Goal: Information Seeking & Learning: Compare options

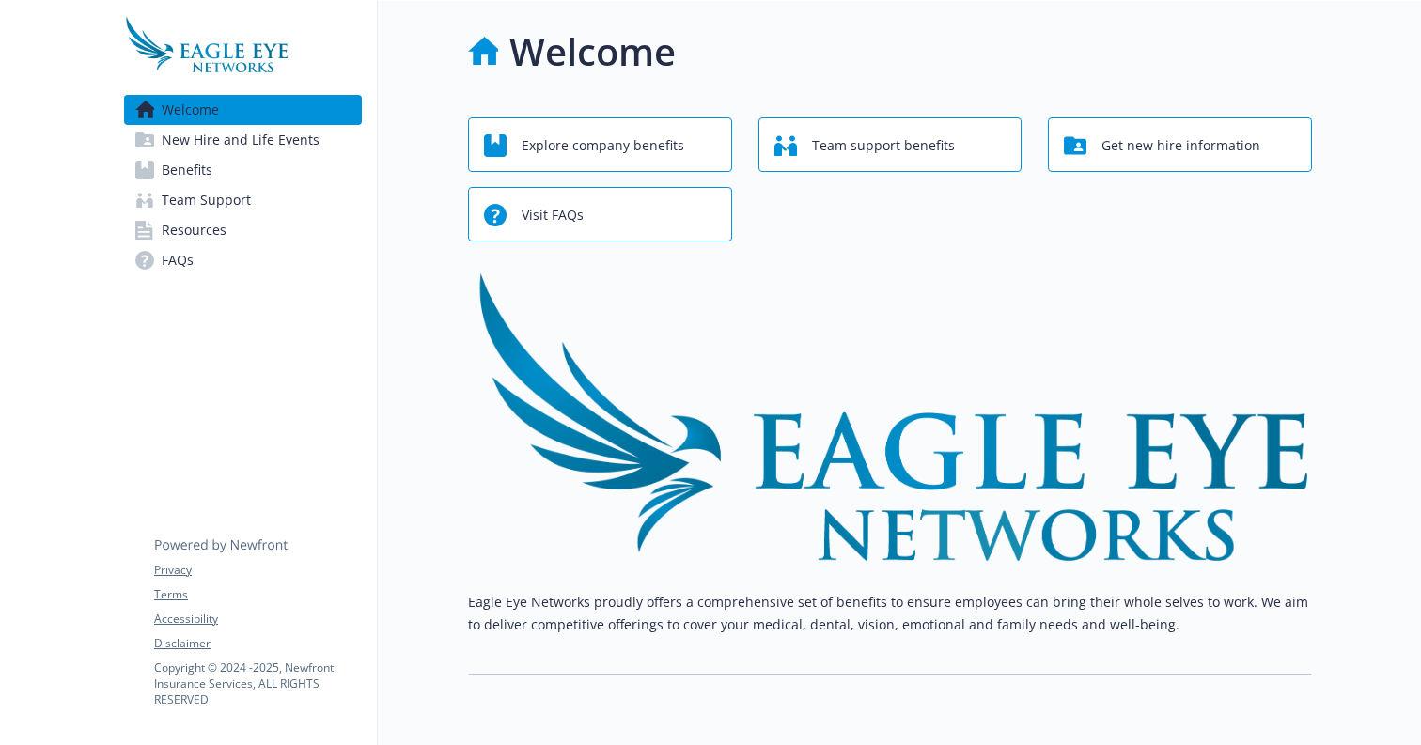
click at [275, 180] on link "Benefits" at bounding box center [243, 170] width 238 height 30
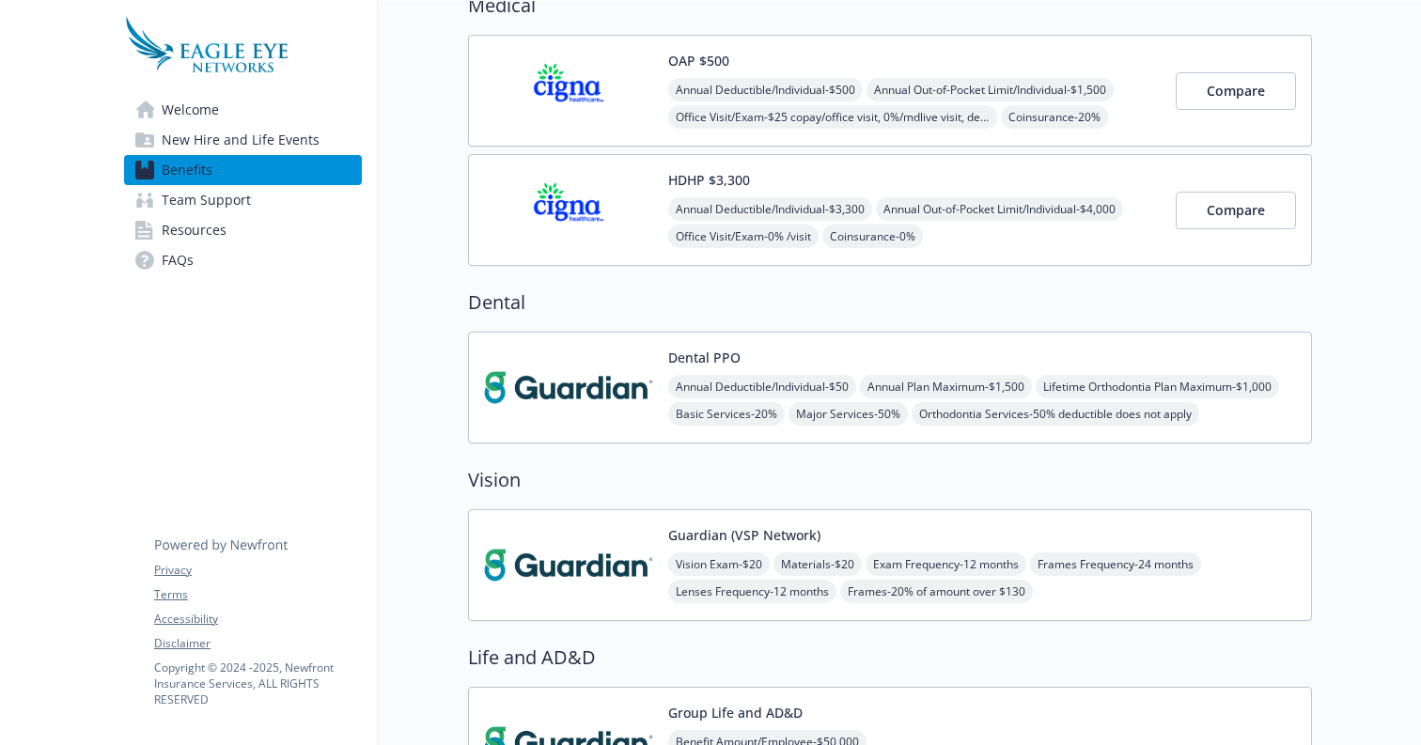
click at [1028, 206] on span "Annual Out-of-Pocket Limit/Individual - $4,000" at bounding box center [999, 208] width 247 height 23
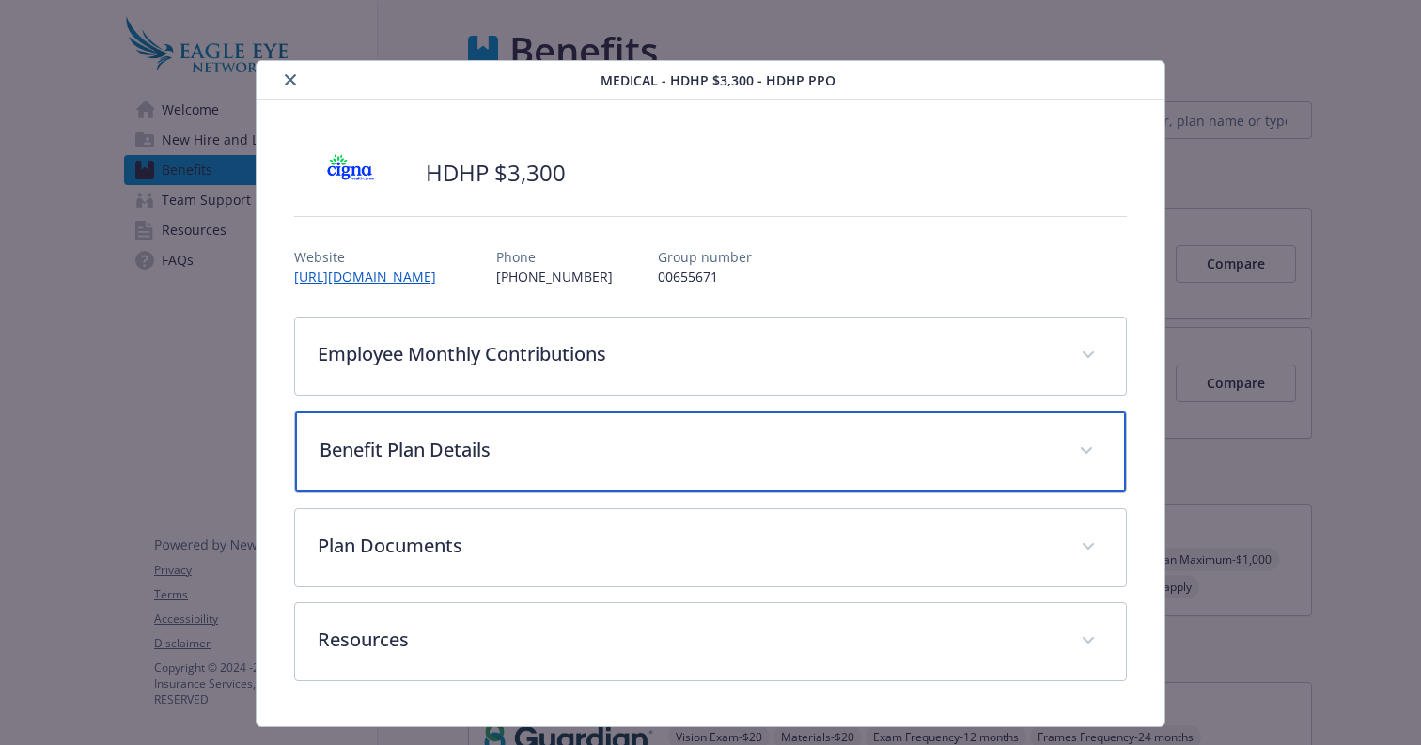
click at [869, 445] on p "Benefit Plan Details" at bounding box center [688, 450] width 737 height 28
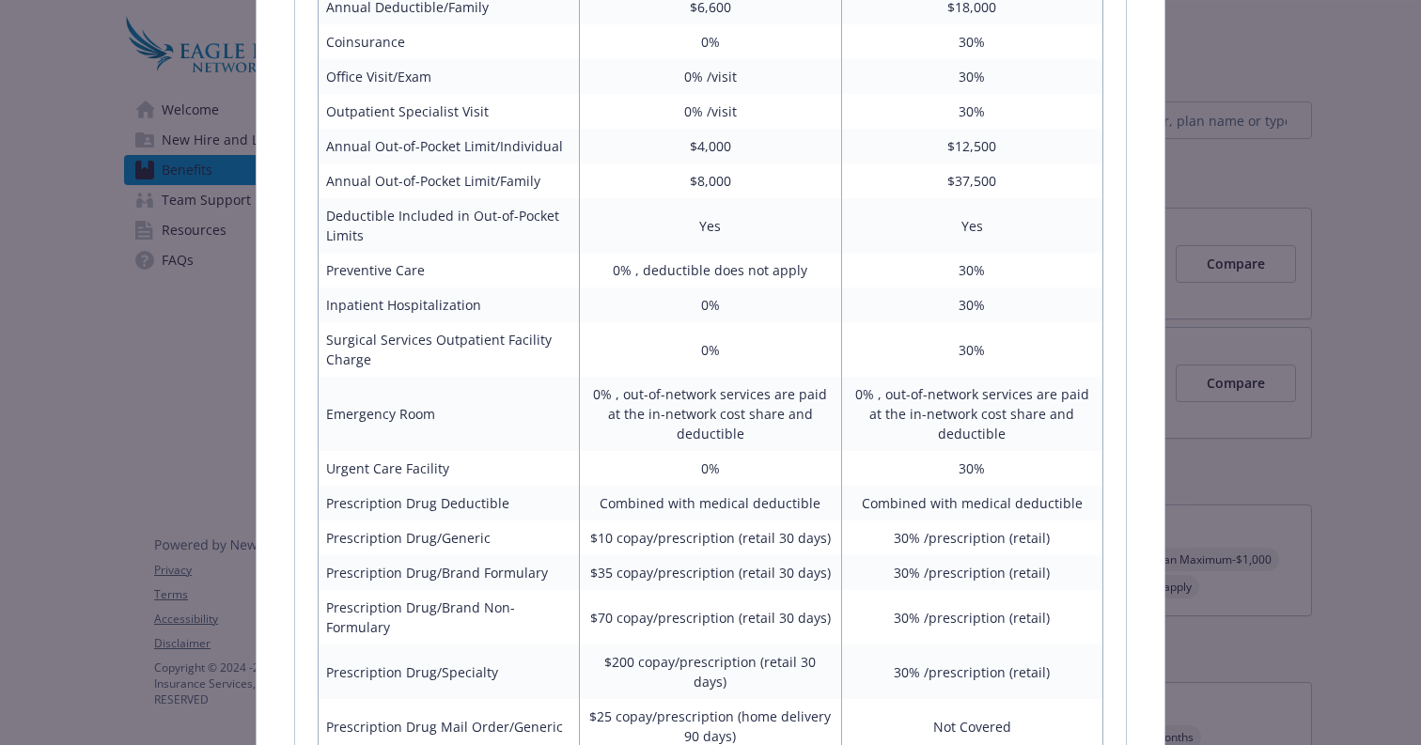
scroll to position [1061, 0]
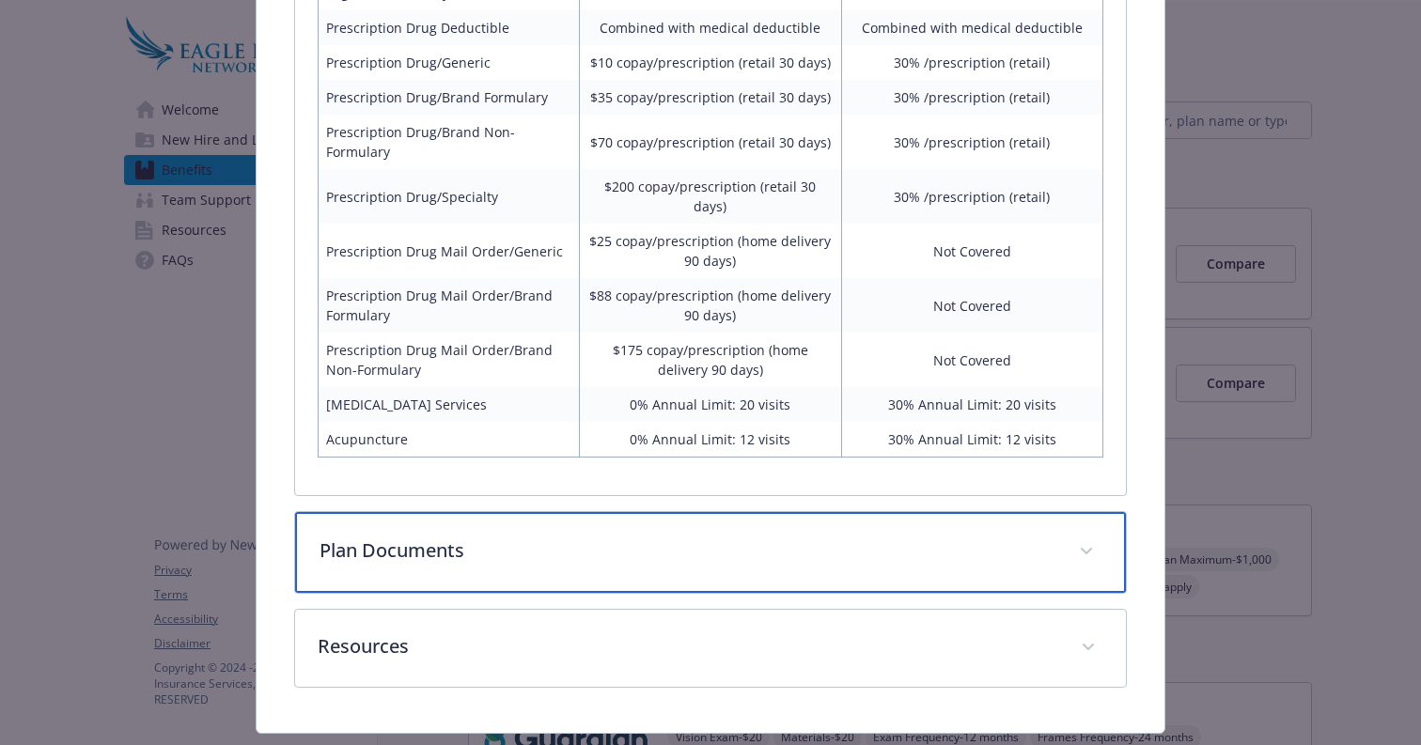
click at [824, 542] on p "Plan Documents" at bounding box center [688, 551] width 737 height 28
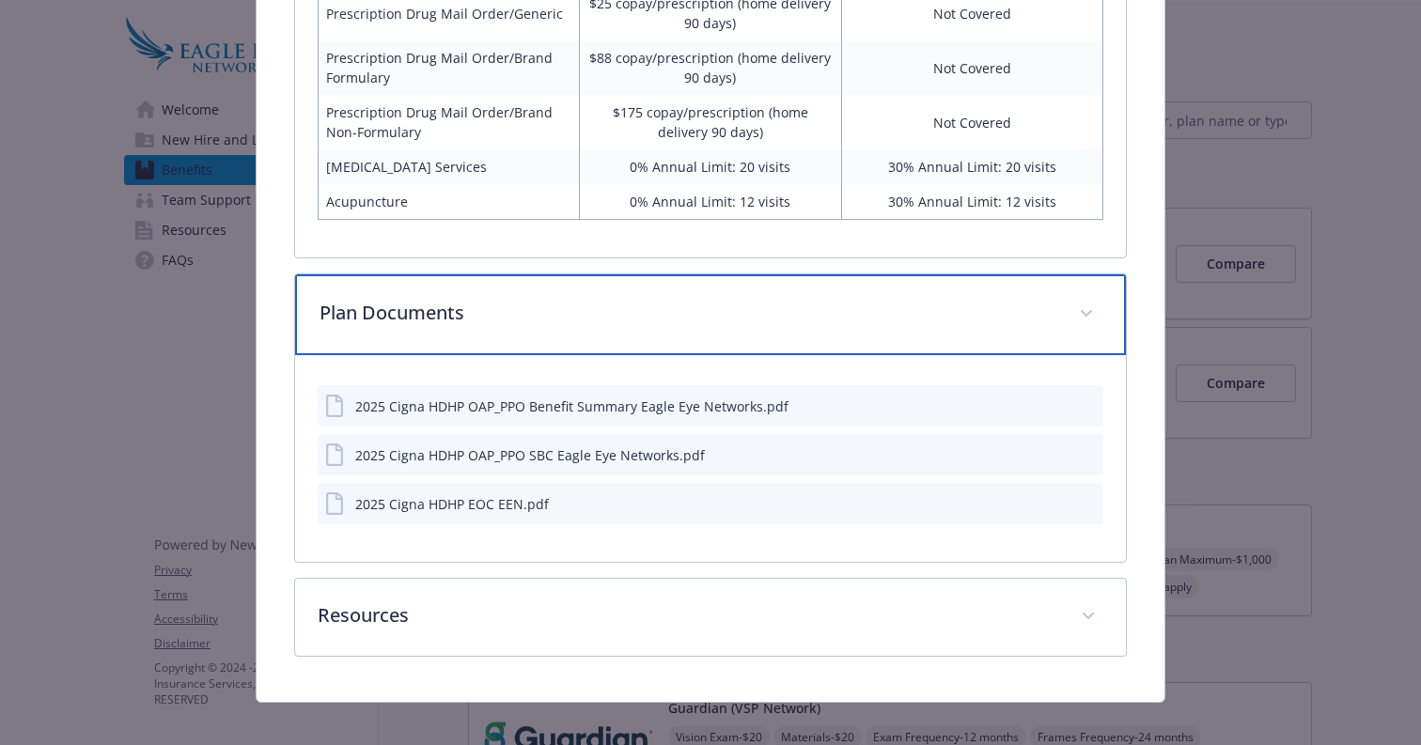
scroll to position [1297, 0]
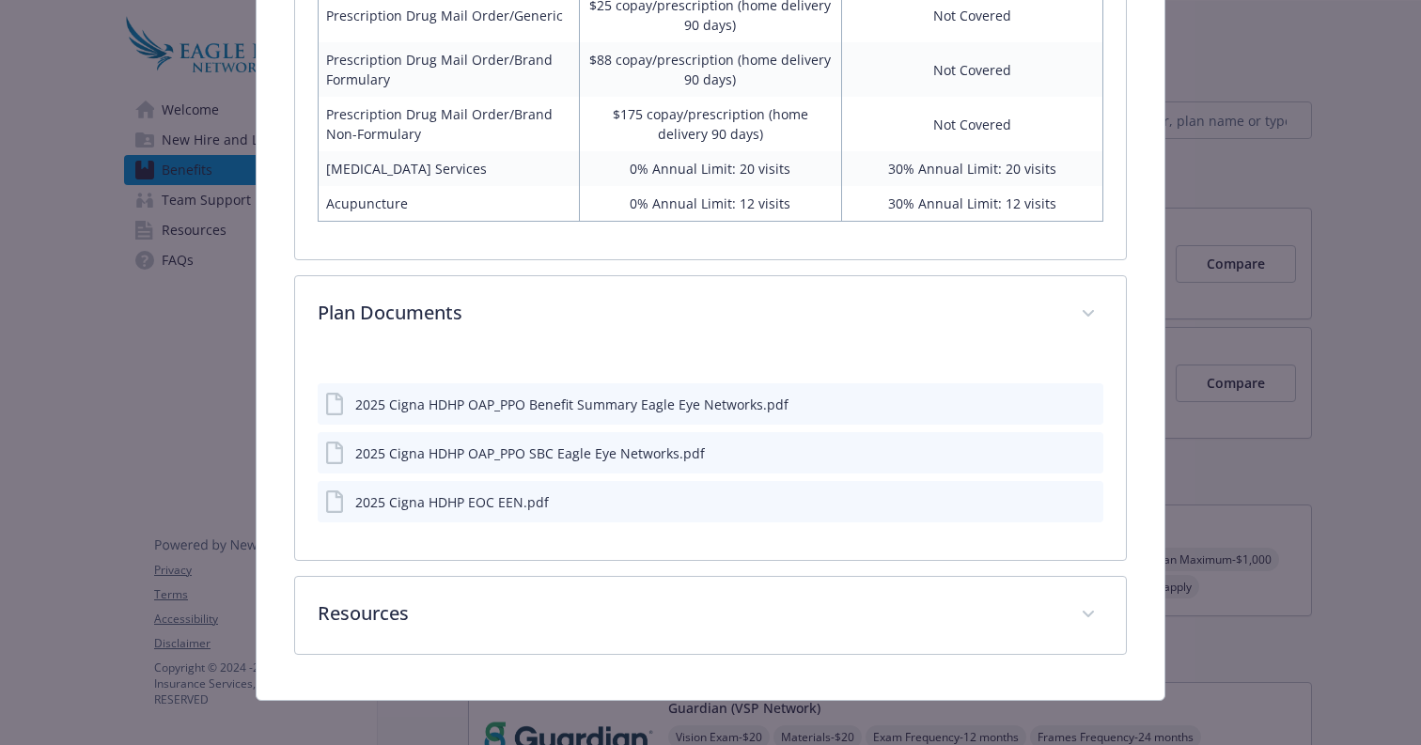
click at [1086, 397] on icon "preview file" at bounding box center [1087, 403] width 17 height 13
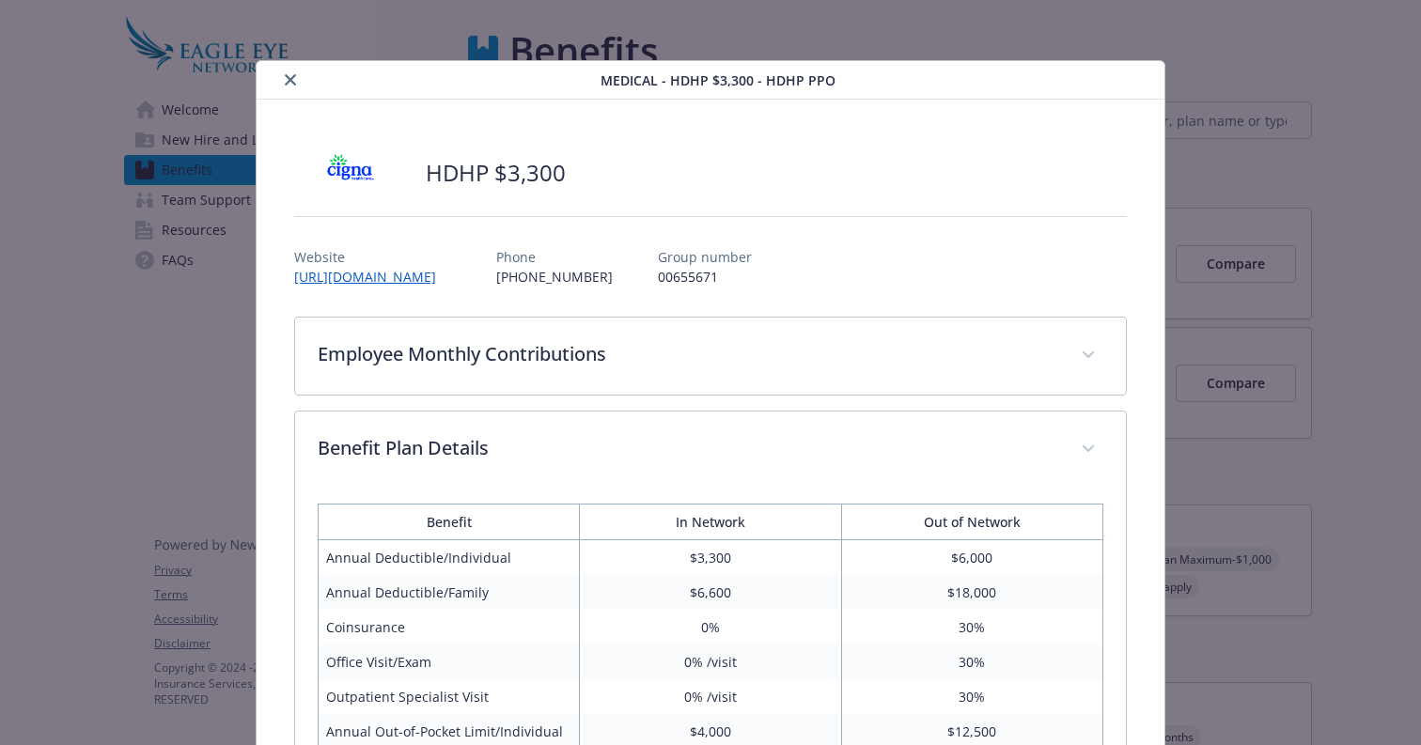
scroll to position [0, 0]
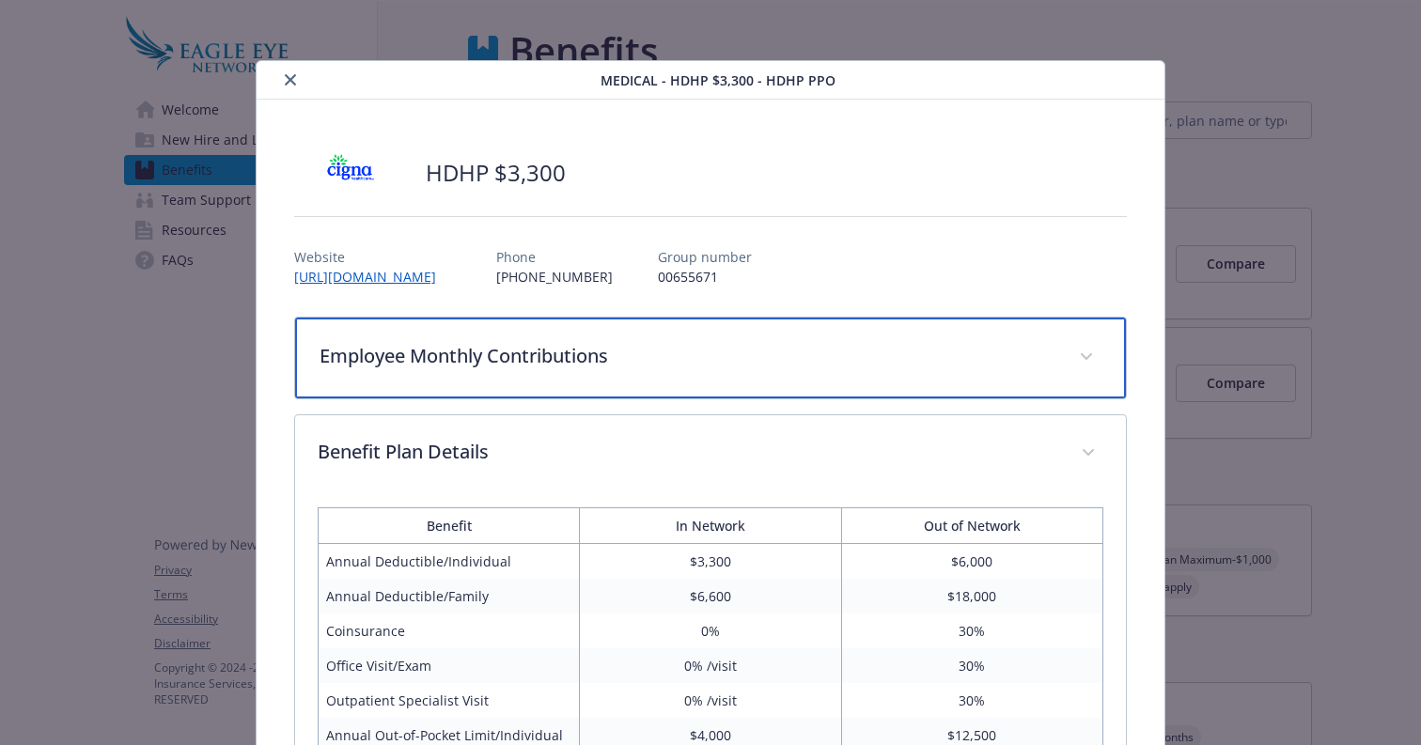
click at [836, 371] on div "Employee Monthly Contributions" at bounding box center [710, 358] width 831 height 81
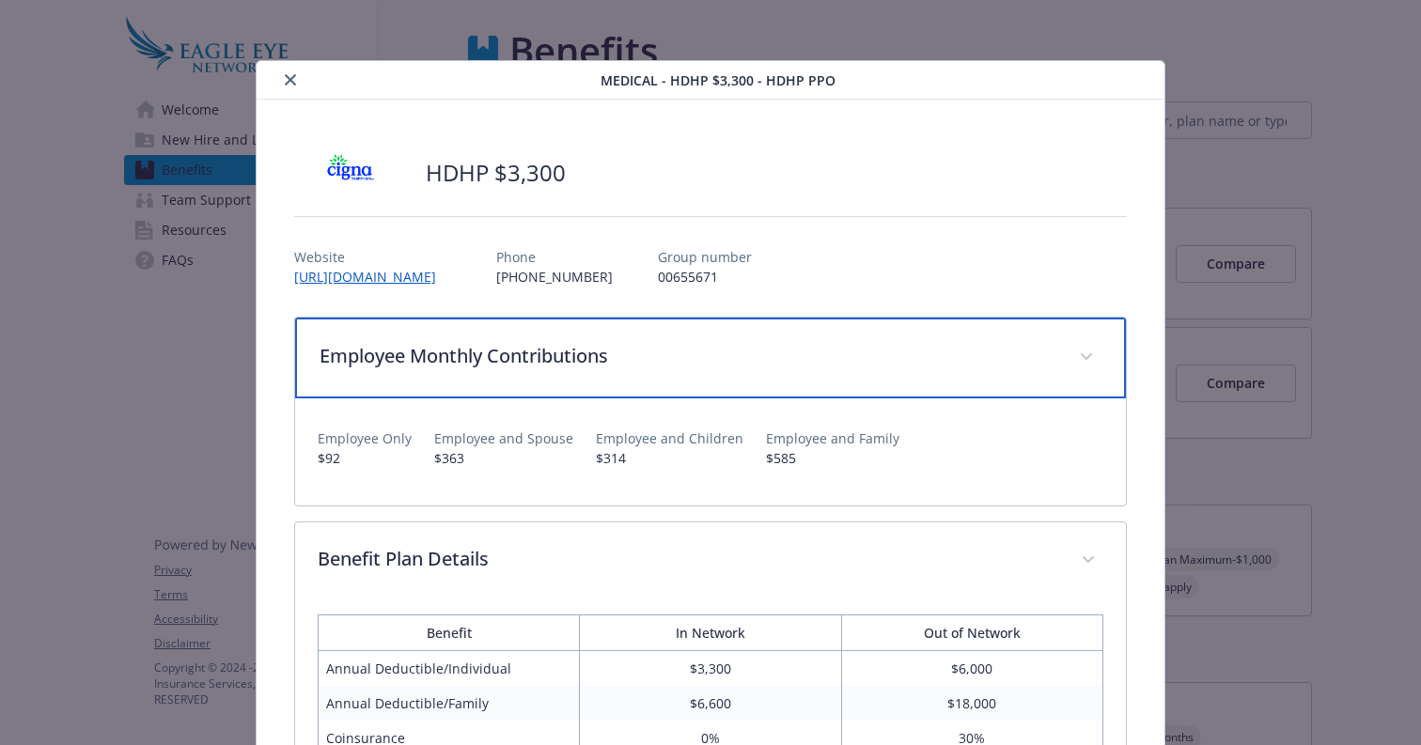
click at [836, 371] on div "Employee Monthly Contributions" at bounding box center [710, 358] width 831 height 81
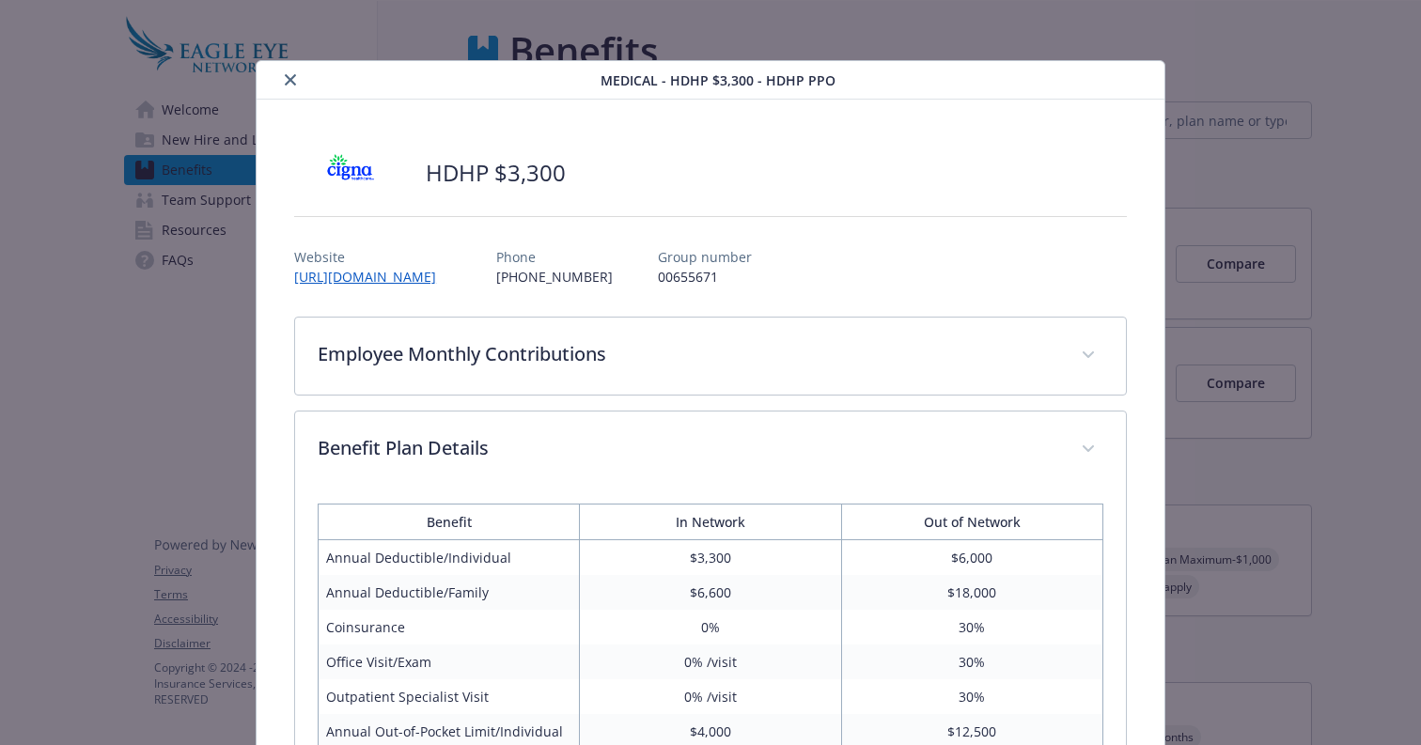
click at [291, 73] on button "close" at bounding box center [290, 80] width 23 height 23
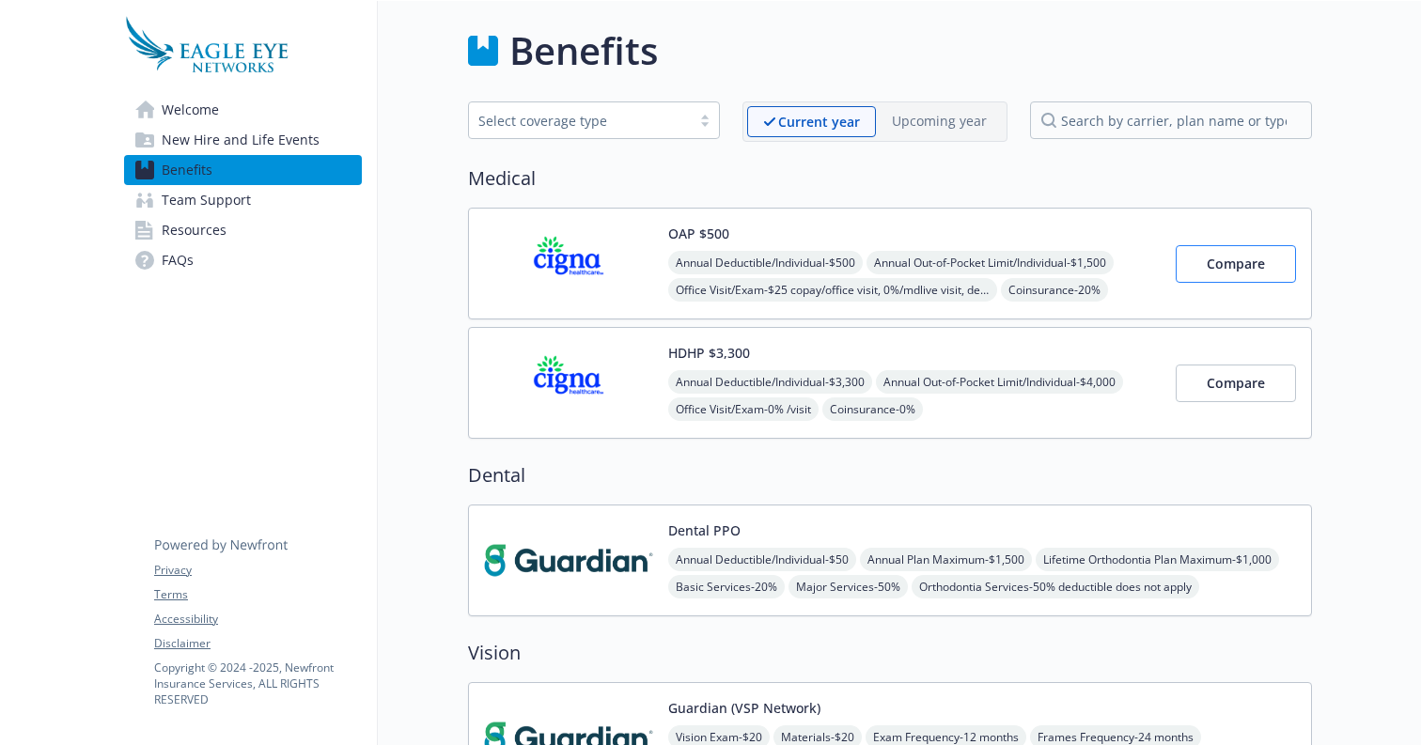
click at [1239, 267] on span "Compare" at bounding box center [1236, 264] width 58 height 18
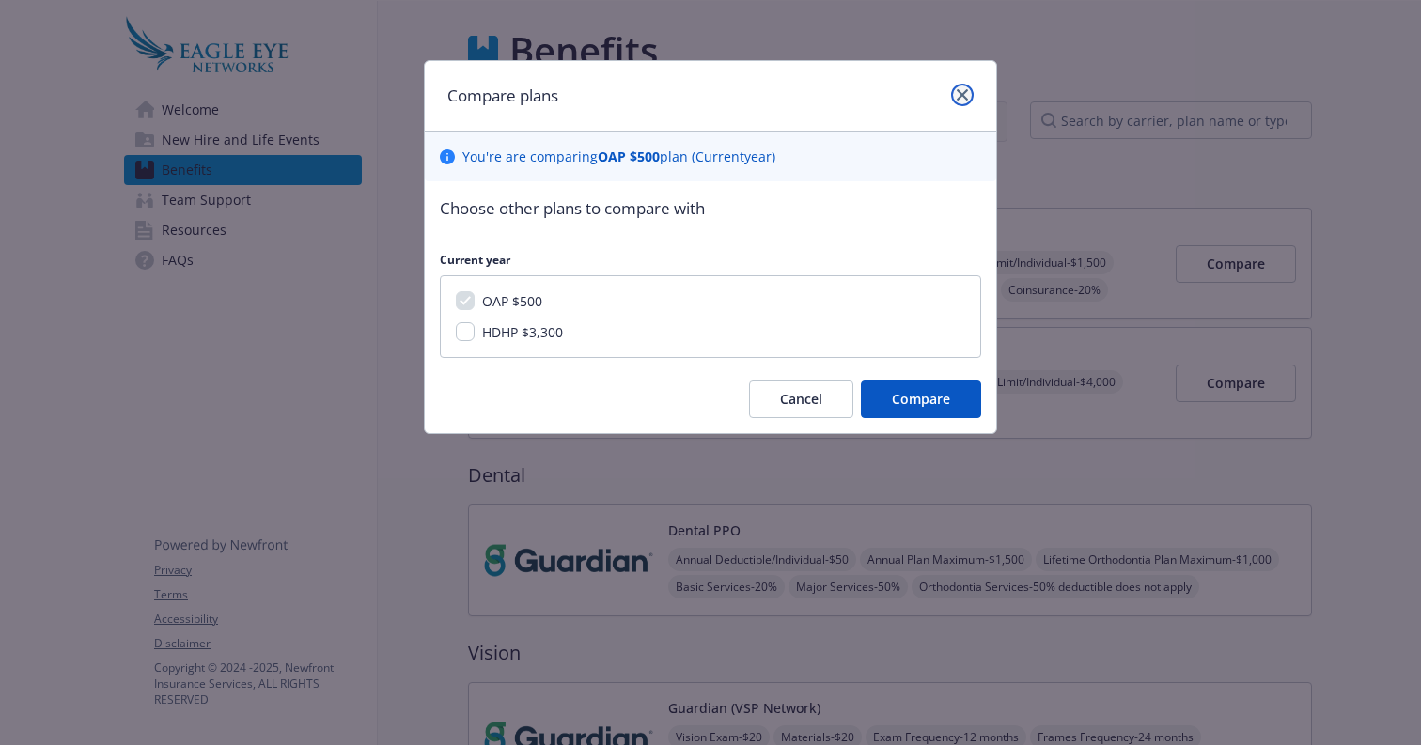
click at [961, 86] on link "close" at bounding box center [962, 95] width 23 height 23
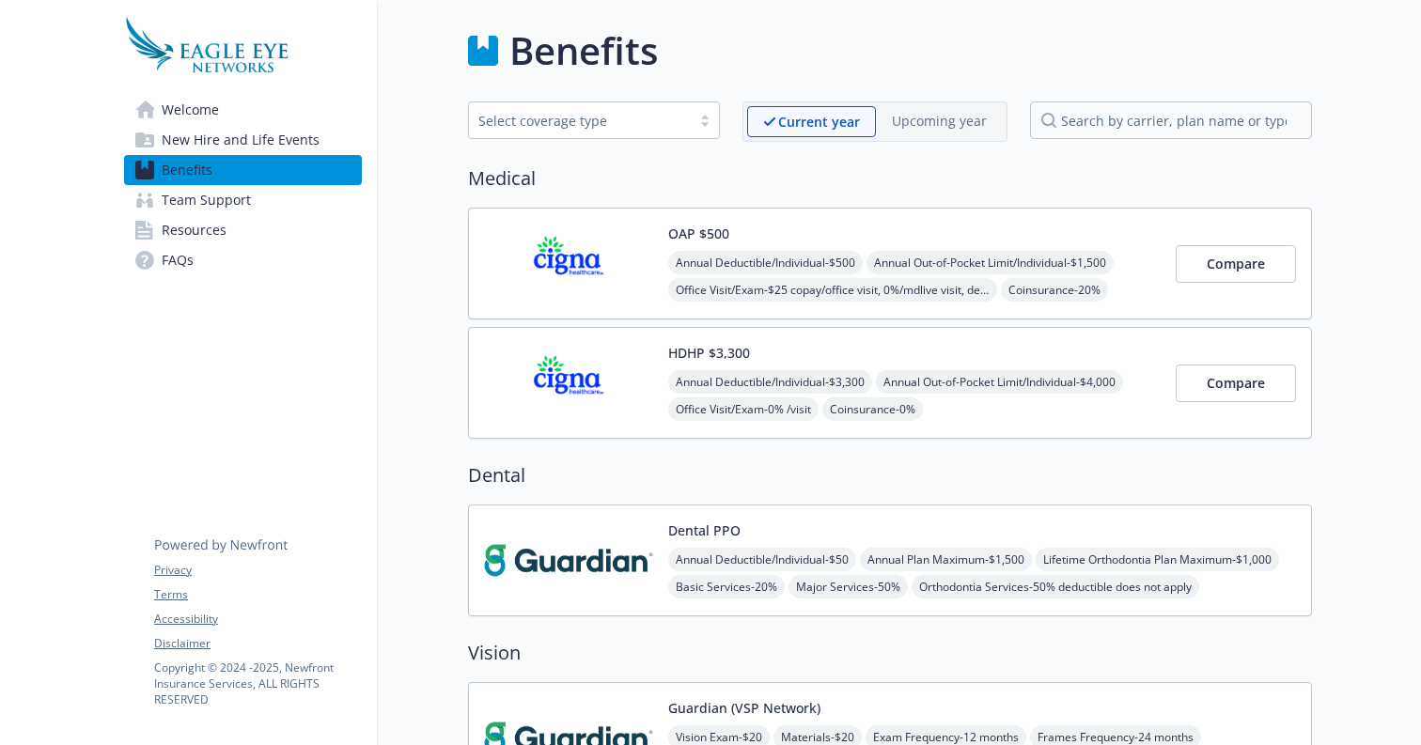
click at [602, 273] on img at bounding box center [568, 264] width 169 height 80
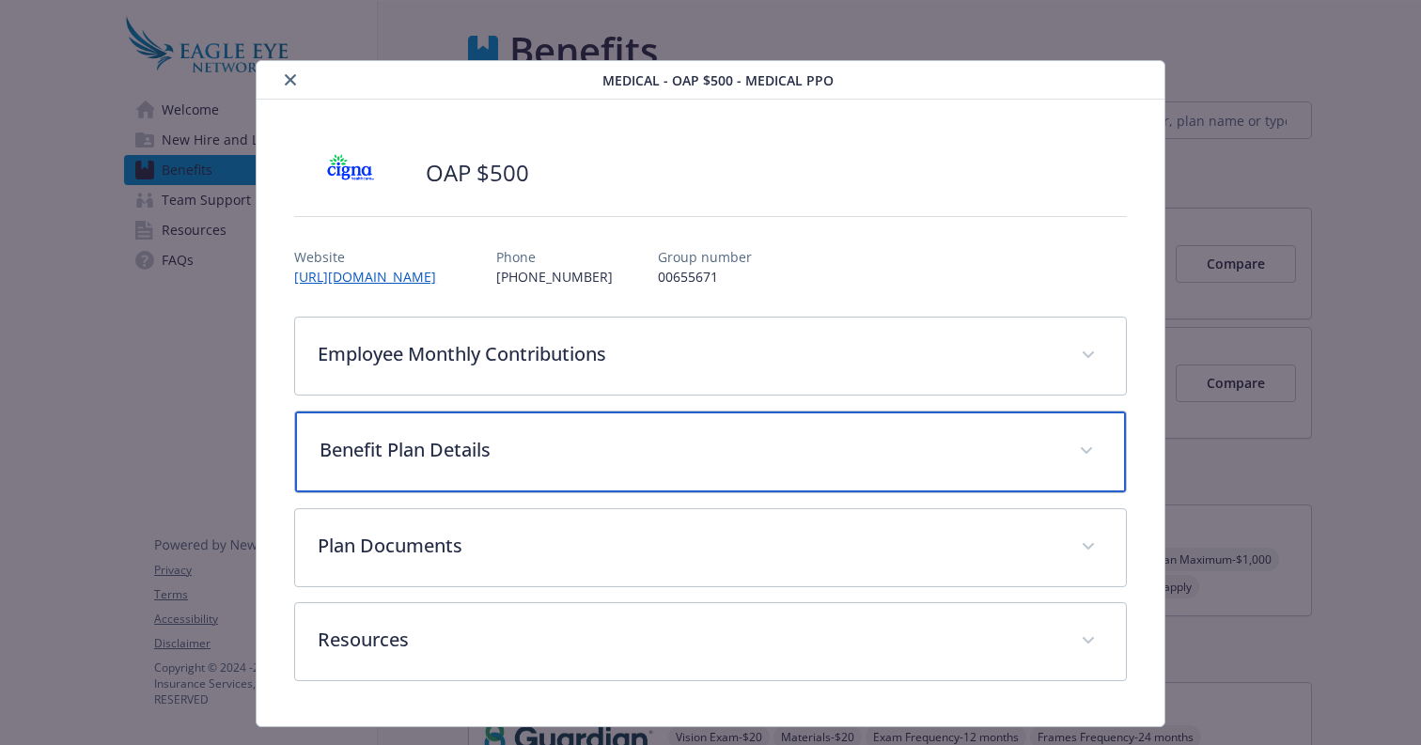
click at [590, 452] on p "Benefit Plan Details" at bounding box center [688, 450] width 737 height 28
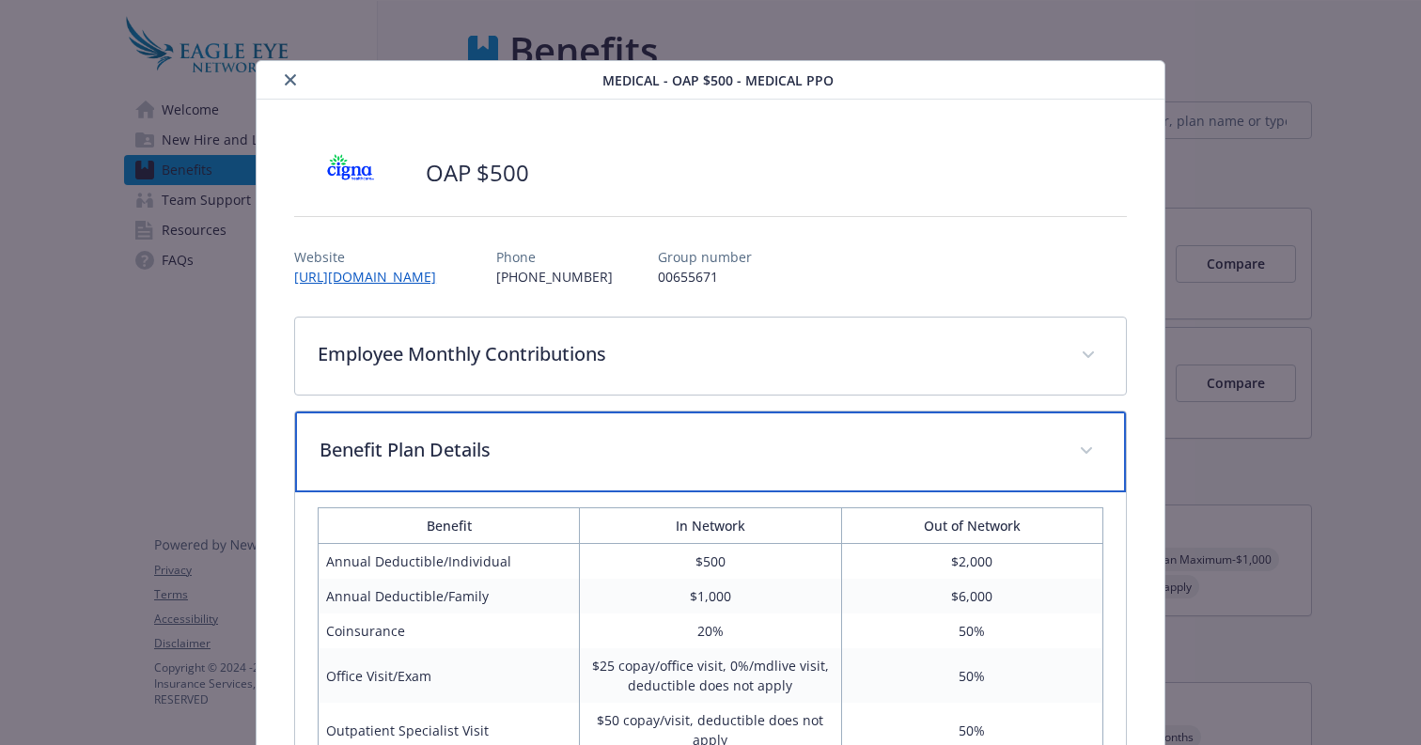
click at [590, 452] on p "Benefit Plan Details" at bounding box center [688, 450] width 737 height 28
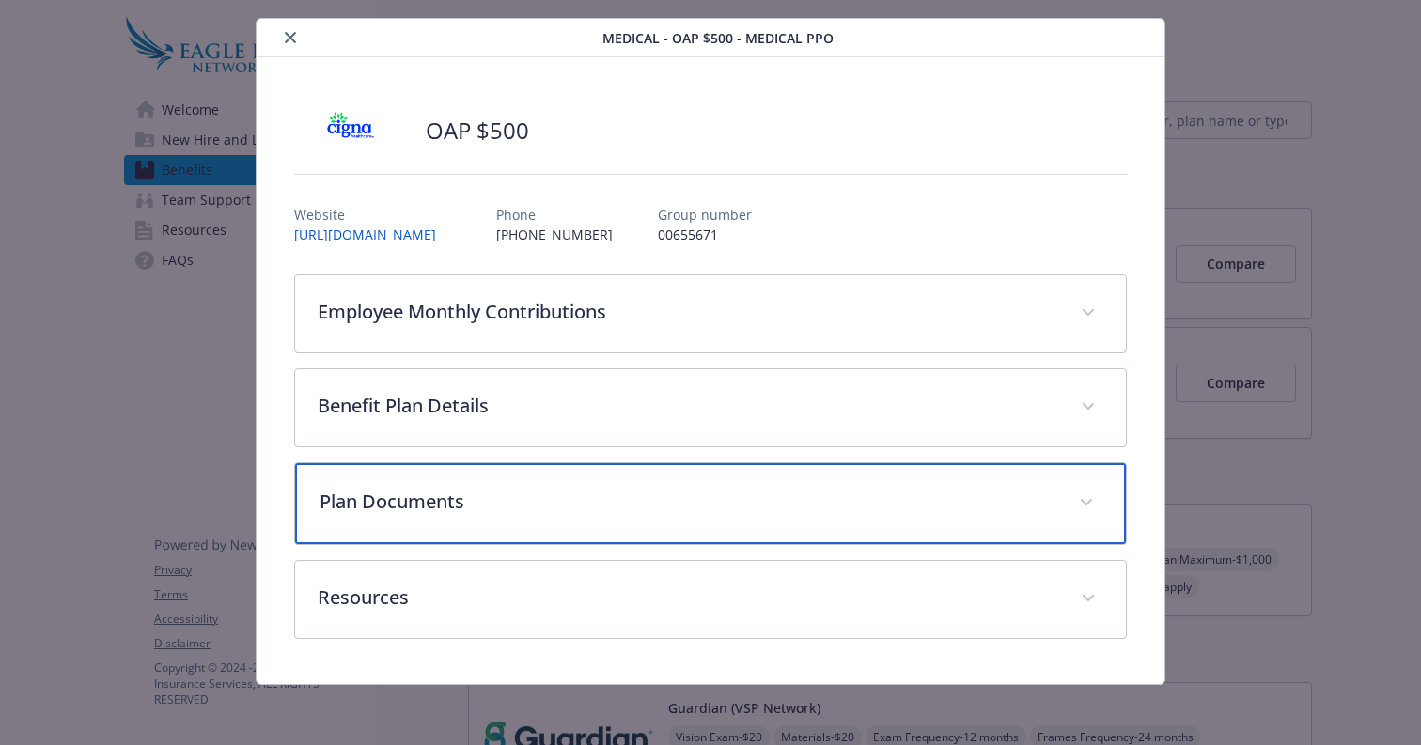
scroll to position [42, 0]
click at [583, 508] on p "Plan Documents" at bounding box center [688, 502] width 737 height 28
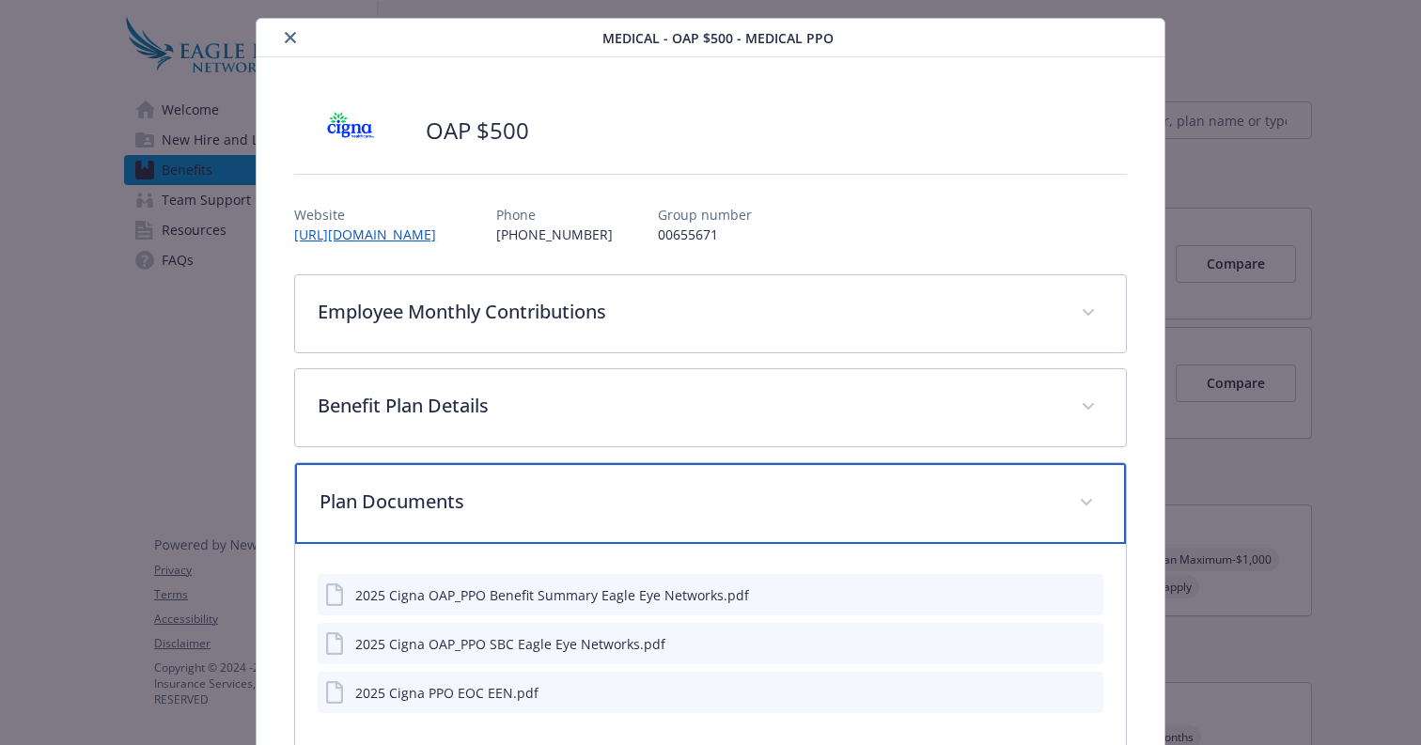
click at [583, 509] on p "Plan Documents" at bounding box center [688, 502] width 737 height 28
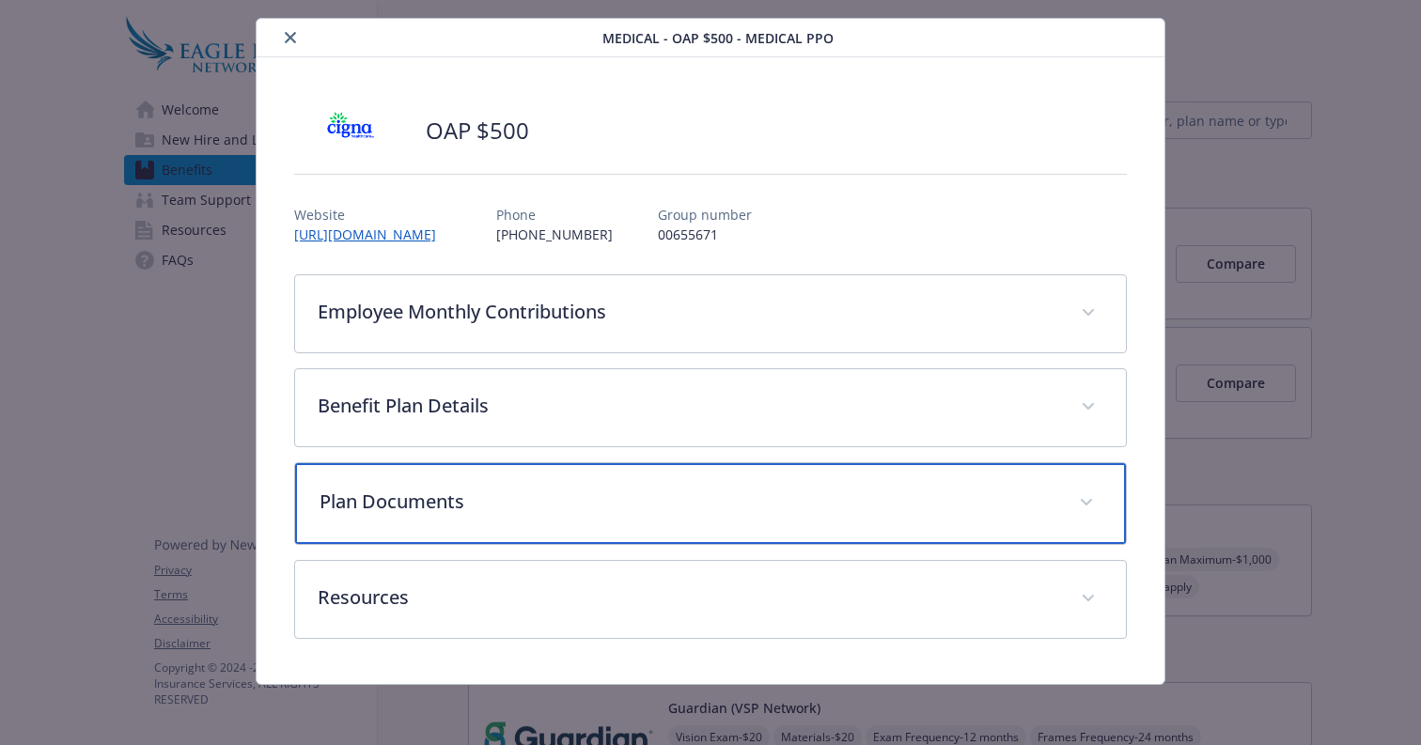
scroll to position [0, 0]
click at [598, 514] on p "Plan Documents" at bounding box center [688, 502] width 737 height 28
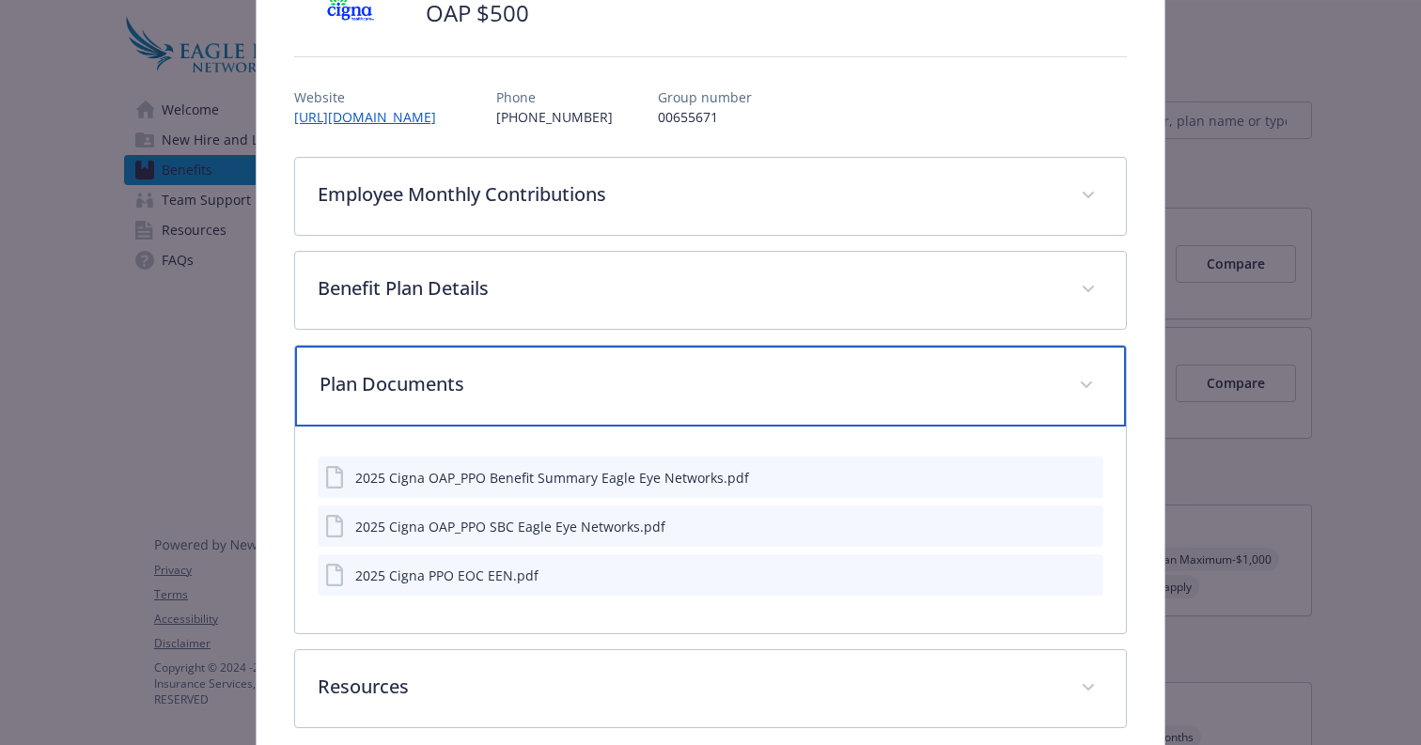
scroll to position [168, 0]
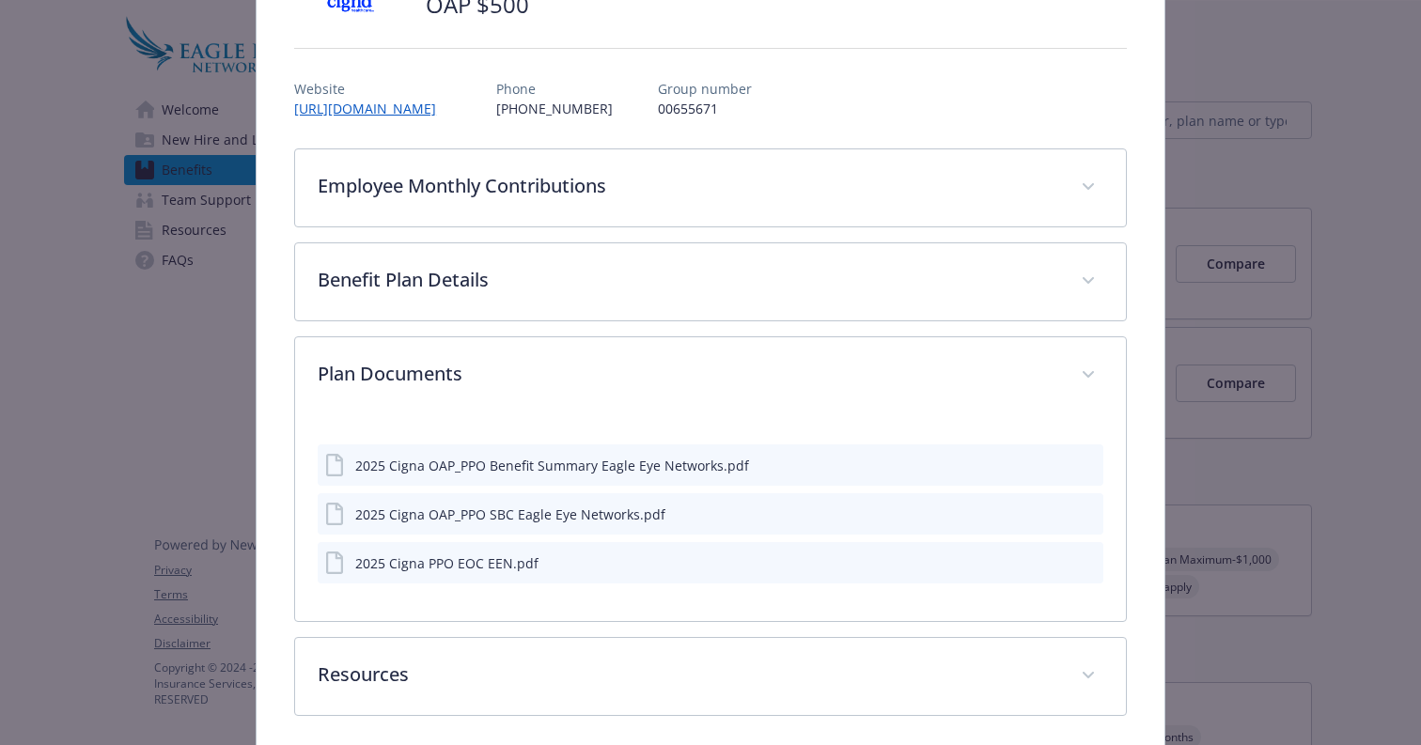
click at [1088, 469] on icon "preview file" at bounding box center [1087, 464] width 17 height 13
click at [892, 0] on div "OAP $500" at bounding box center [710, 5] width 833 height 56
